Goal: Information Seeking & Learning: Learn about a topic

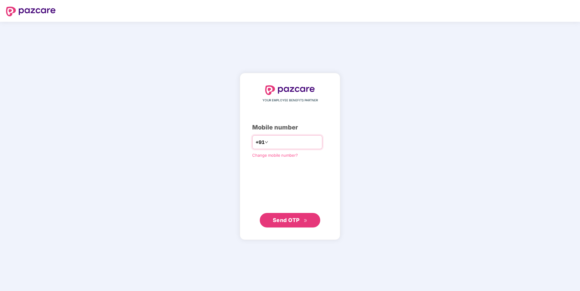
click at [287, 149] on div "+91" at bounding box center [287, 142] width 70 height 14
click at [285, 144] on input "number" at bounding box center [295, 142] width 50 height 10
type input "**********"
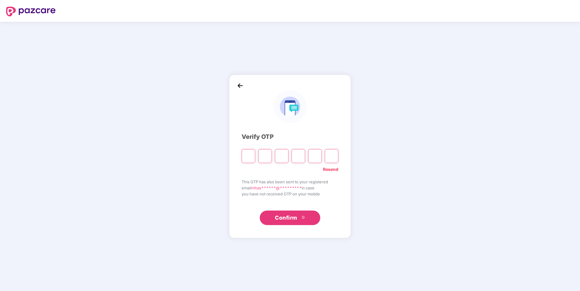
type input "*"
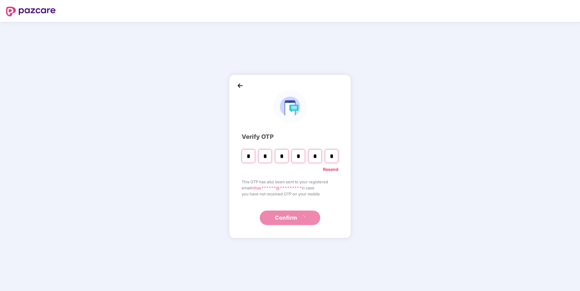
type input "*"
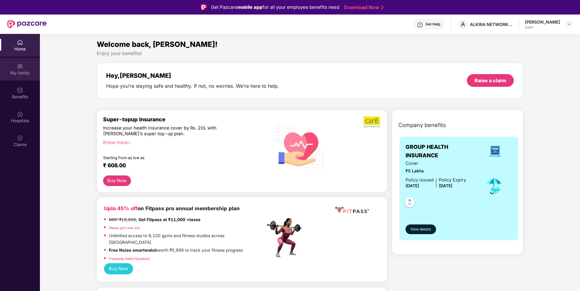
click at [19, 68] on img at bounding box center [20, 66] width 6 height 6
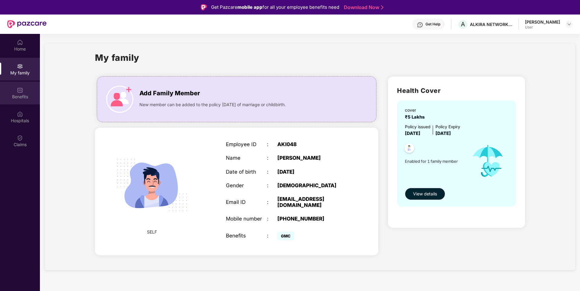
click at [22, 92] on img at bounding box center [20, 90] width 6 height 6
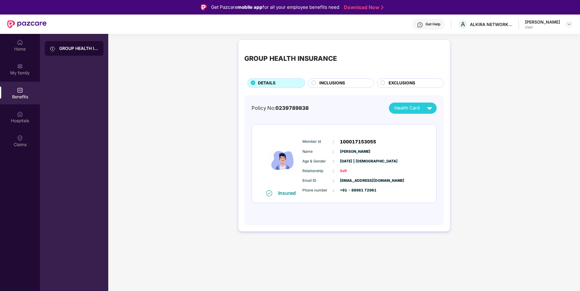
click at [353, 83] on div "INCLUSIONS" at bounding box center [343, 84] width 54 height 8
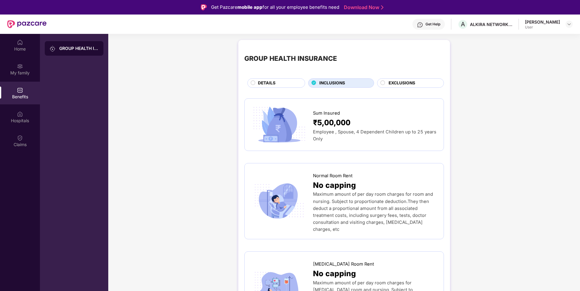
click at [405, 82] on span "EXCLUSIONS" at bounding box center [402, 83] width 27 height 7
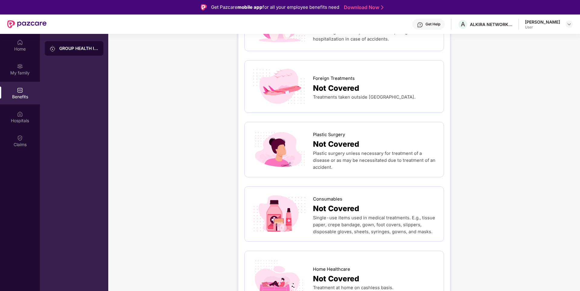
scroll to position [34, 0]
